Goal: Participate in discussion: Engage in conversation with other users on a specific topic

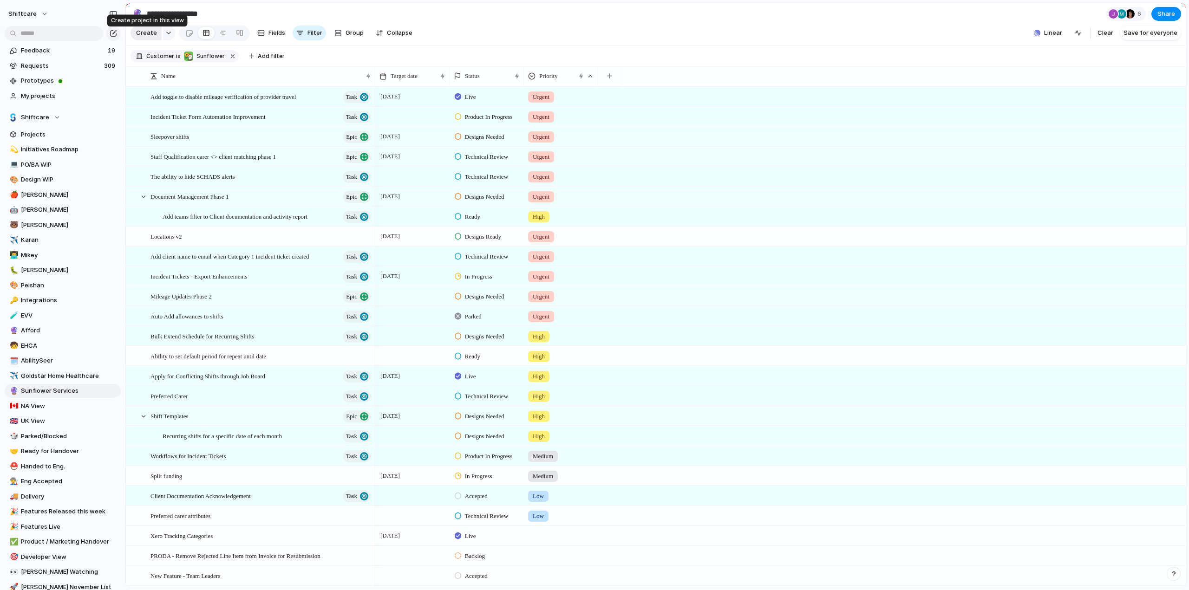
click at [144, 36] on span "Create" at bounding box center [146, 32] width 21 height 9
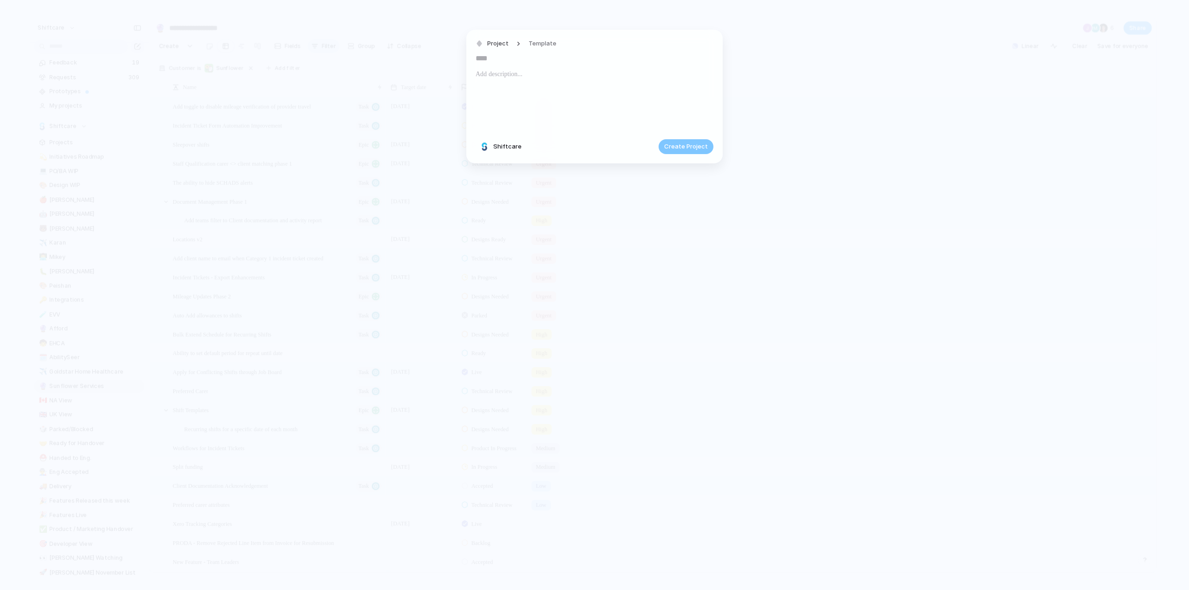
type input "*"
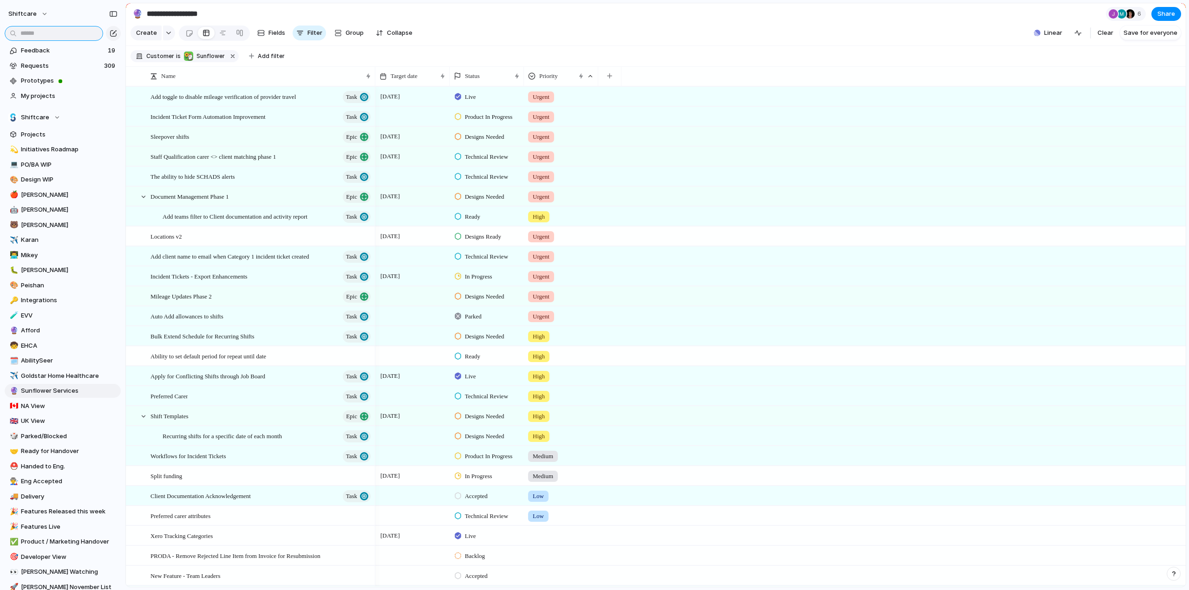
click at [43, 33] on input "text" at bounding box center [54, 33] width 98 height 15
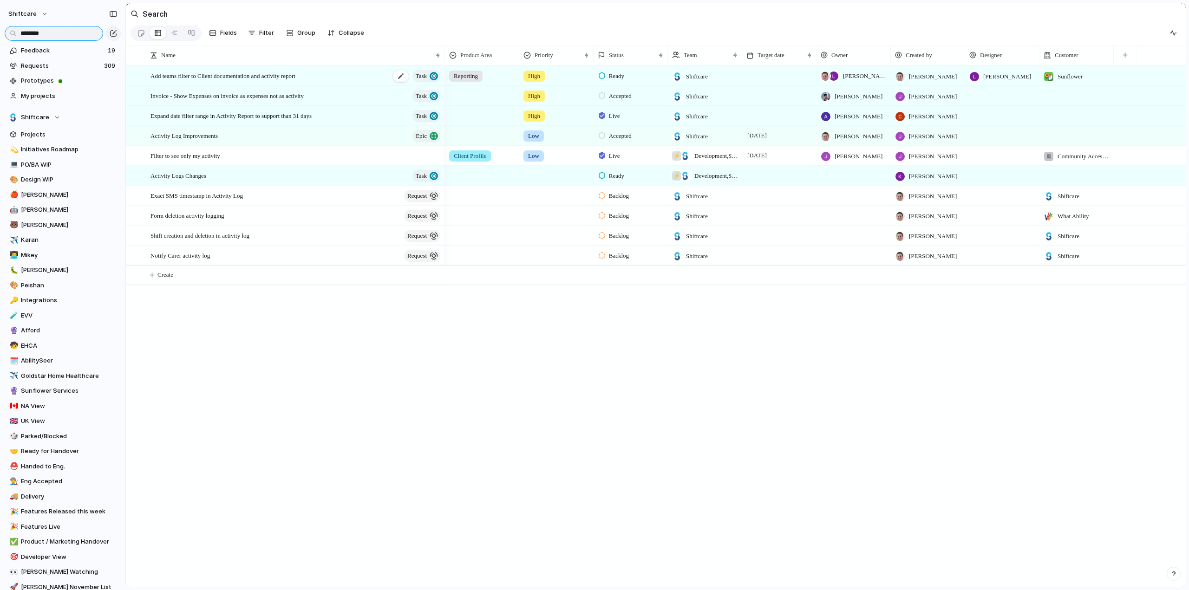
type input "********"
click at [237, 81] on span "Add teams filter to Client documentation and activity report" at bounding box center [222, 75] width 145 height 11
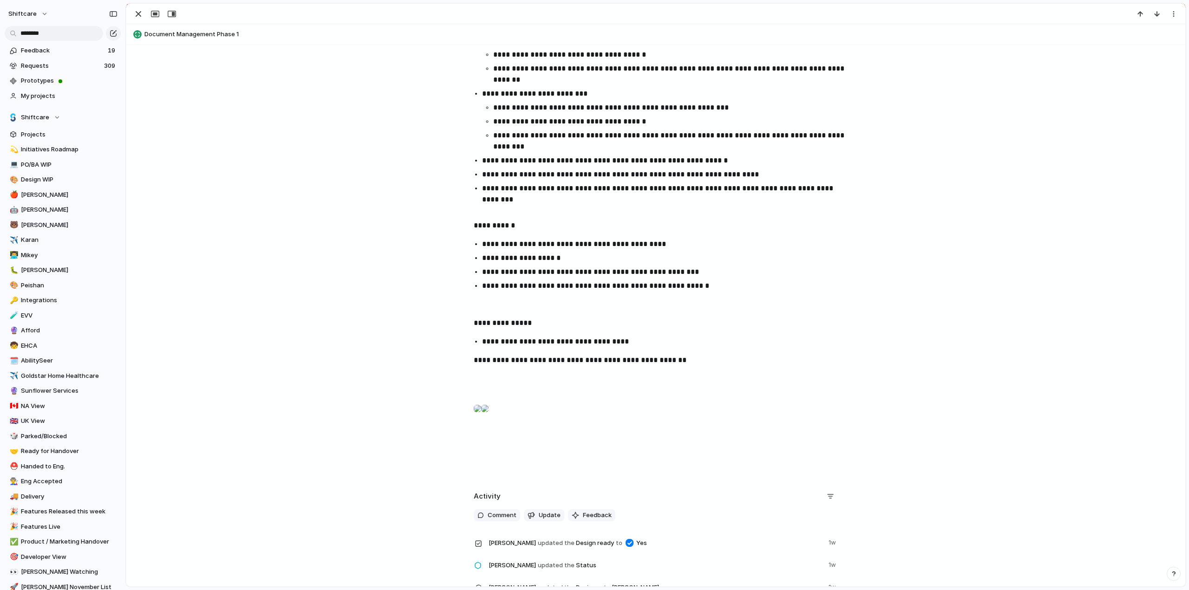
scroll to position [882, 0]
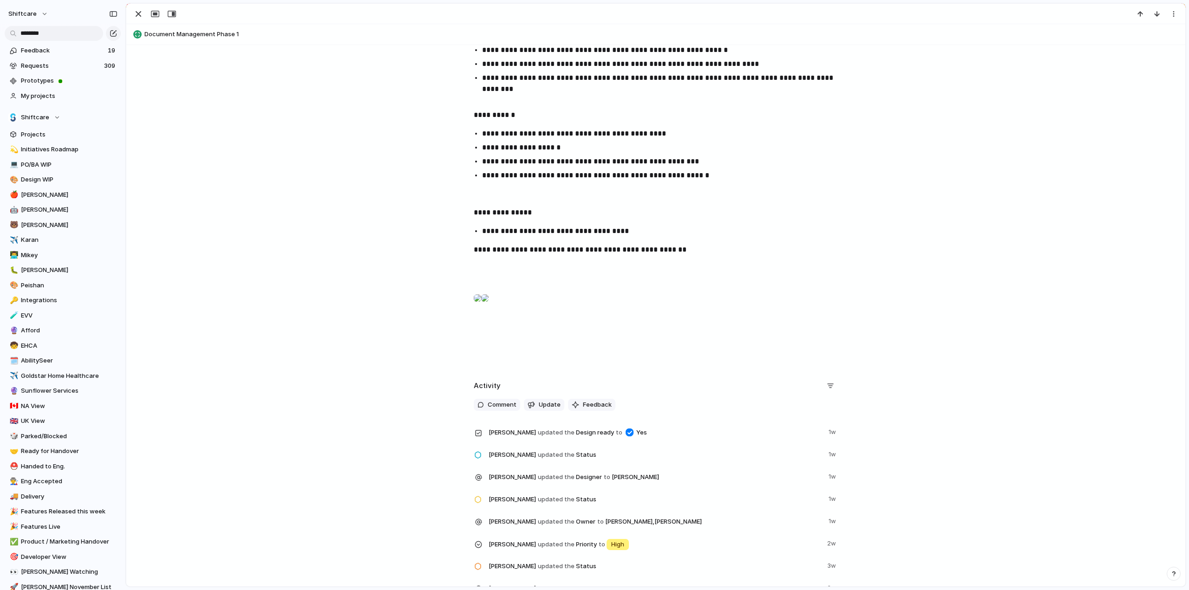
click at [481, 307] on div at bounding box center [477, 298] width 7 height 19
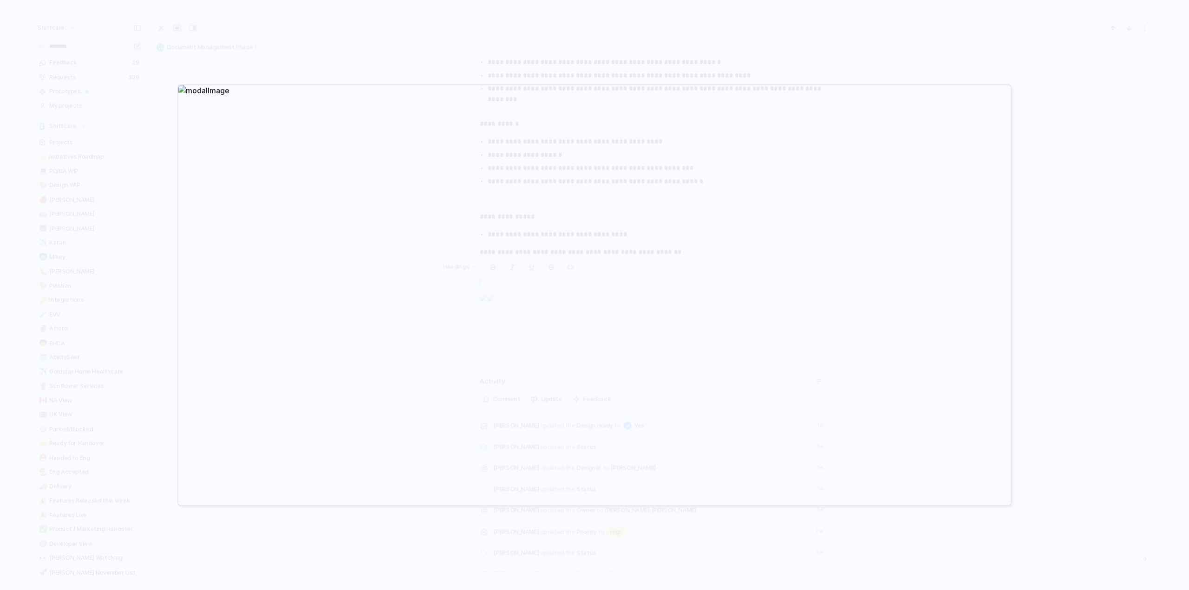
click at [1066, 277] on div at bounding box center [594, 295] width 1189 height 590
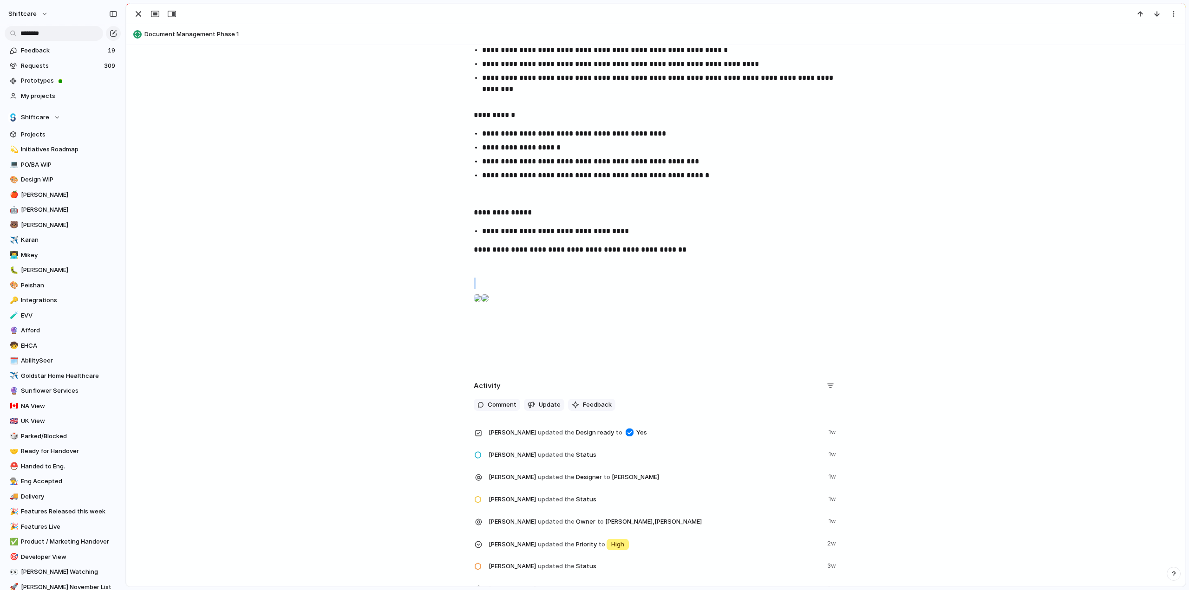
click at [488, 307] on div at bounding box center [484, 298] width 7 height 19
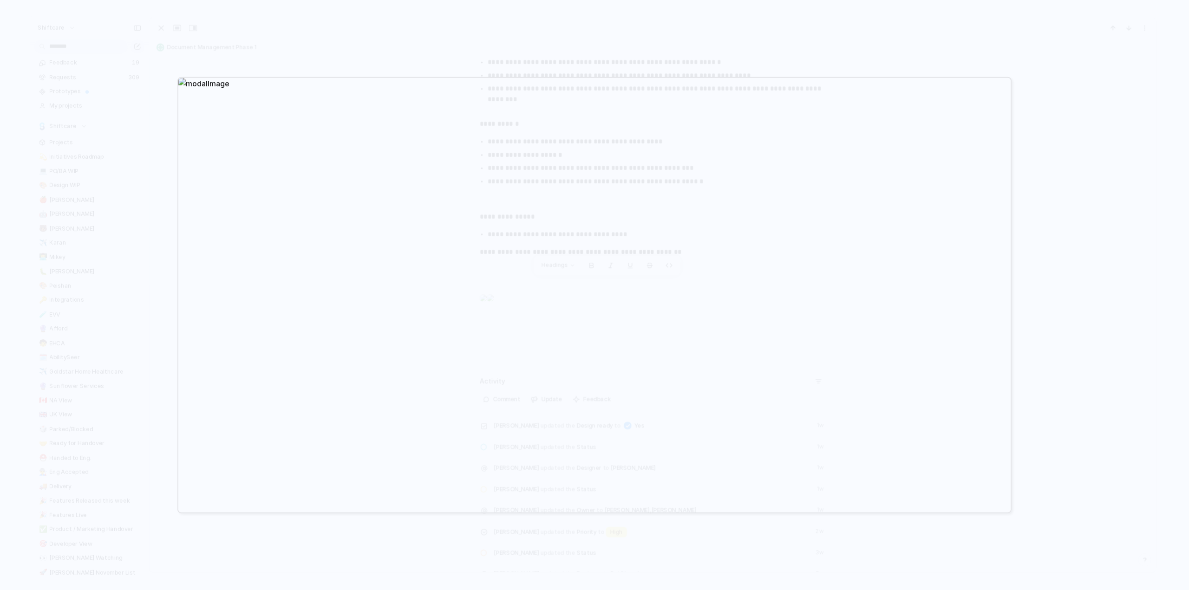
drag, startPoint x: 1048, startPoint y: 246, endPoint x: 1055, endPoint y: 265, distance: 20.6
click at [1050, 250] on div at bounding box center [594, 295] width 1189 height 590
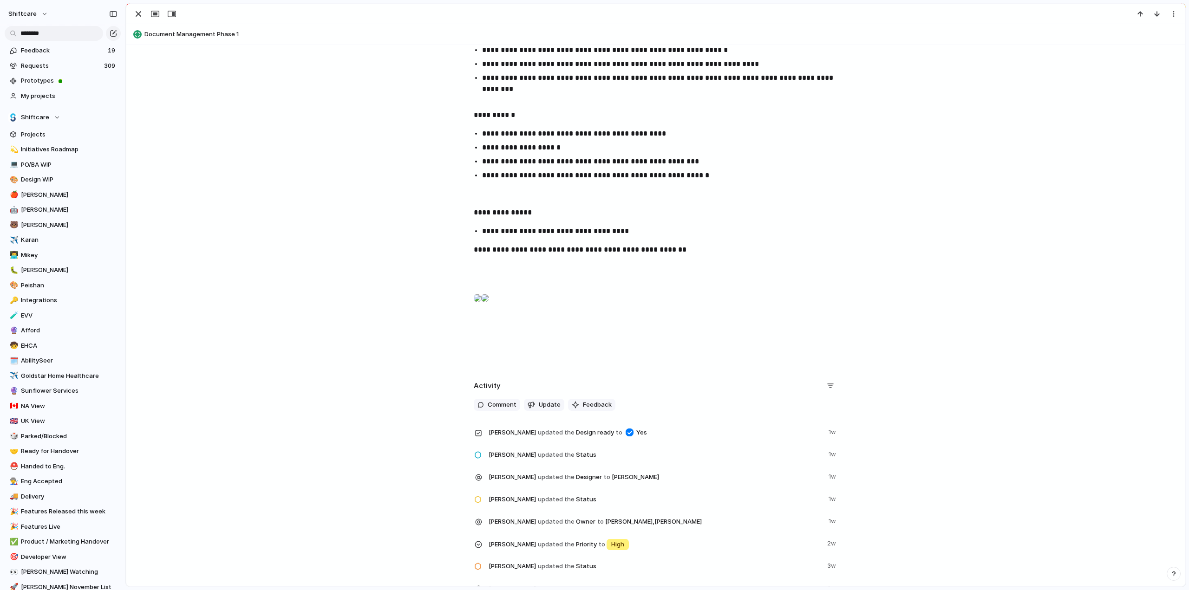
click at [481, 307] on div at bounding box center [477, 298] width 7 height 19
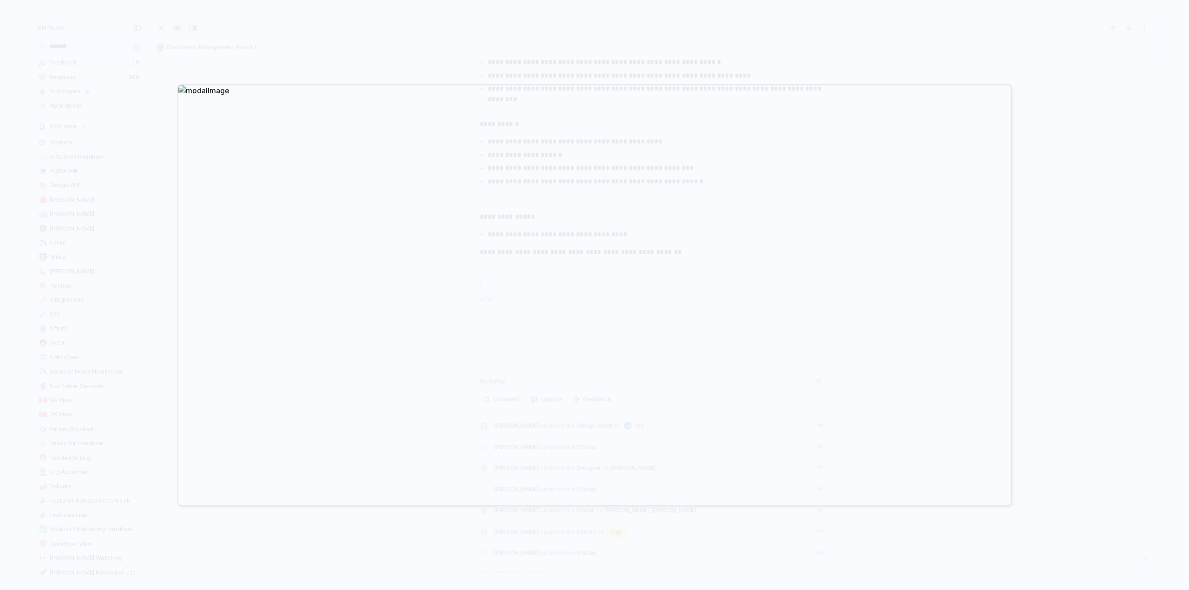
click at [1080, 349] on div at bounding box center [594, 295] width 1189 height 590
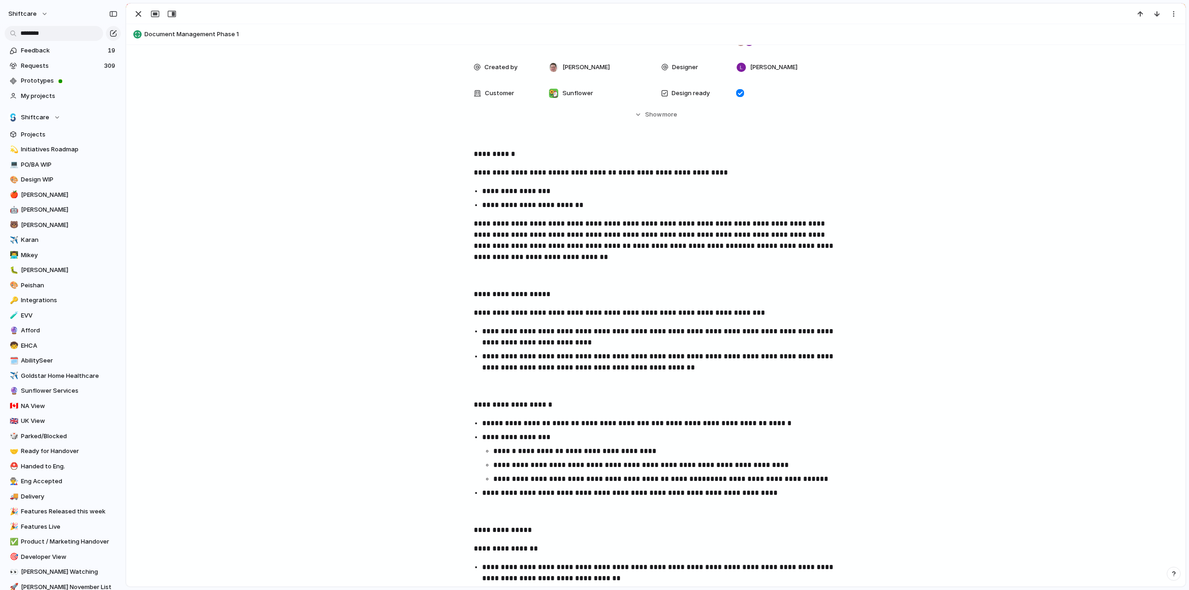
scroll to position [0, 0]
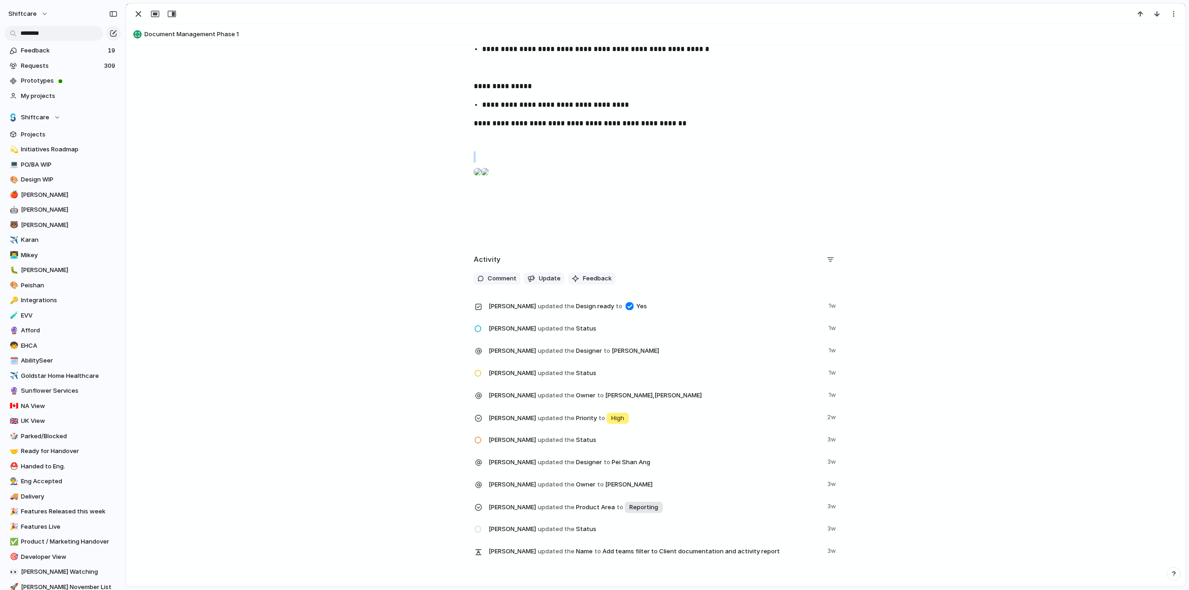
drag, startPoint x: 490, startPoint y: 277, endPoint x: 490, endPoint y: 286, distance: 9.3
click at [489, 277] on span "Comment" at bounding box center [502, 278] width 29 height 9
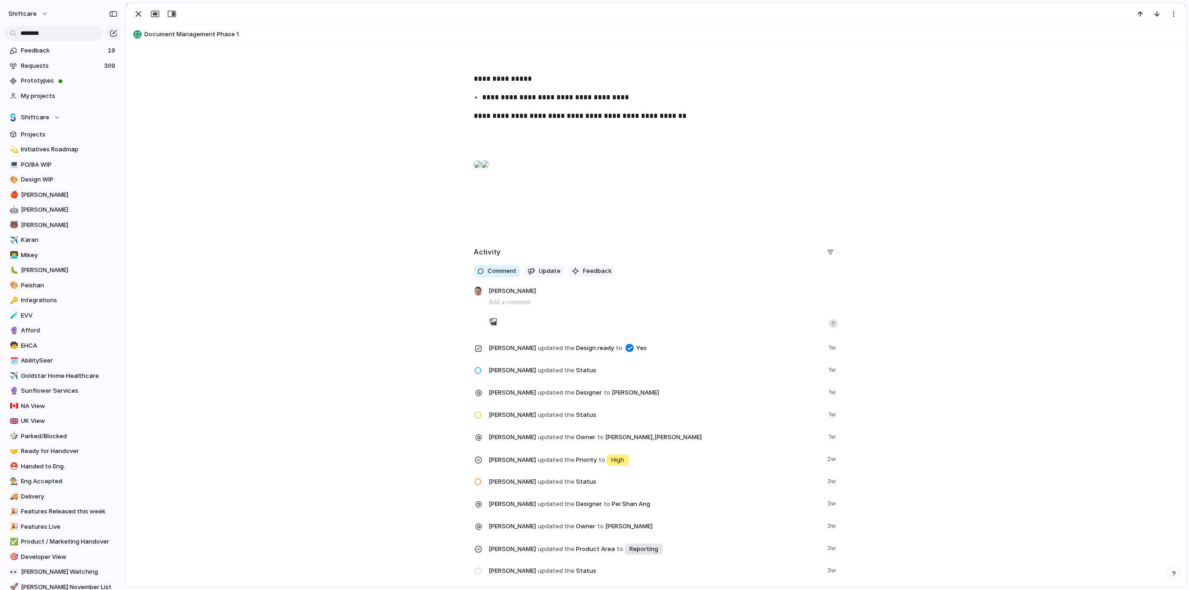
scroll to position [1018, 0]
type input "****"
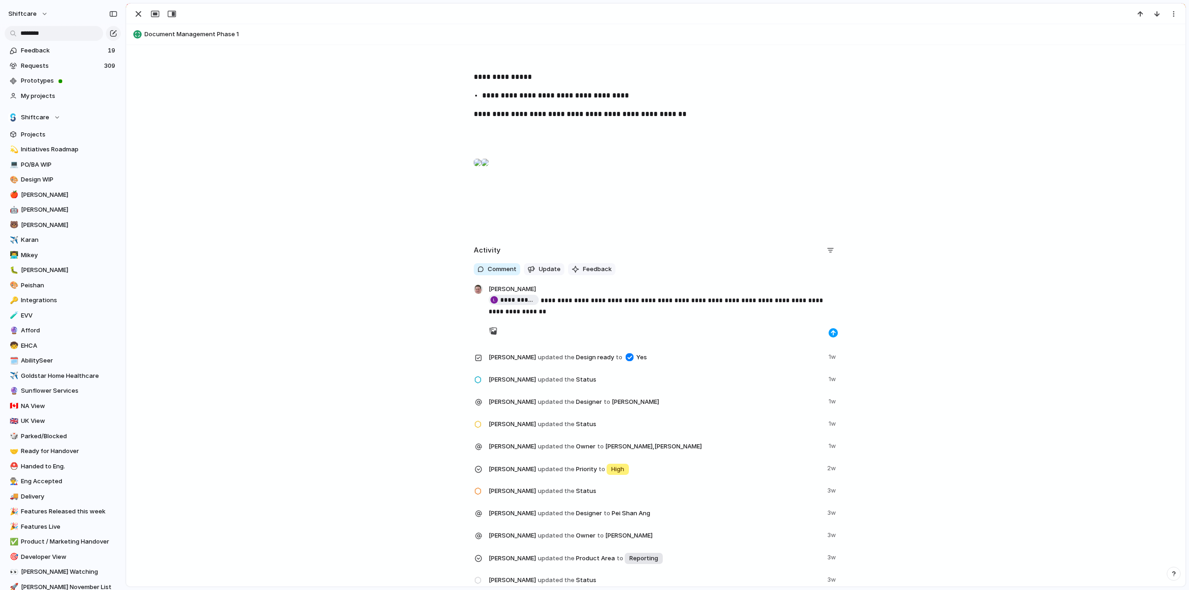
click at [830, 334] on div "button" at bounding box center [833, 333] width 6 height 6
